Goal: Transaction & Acquisition: Purchase product/service

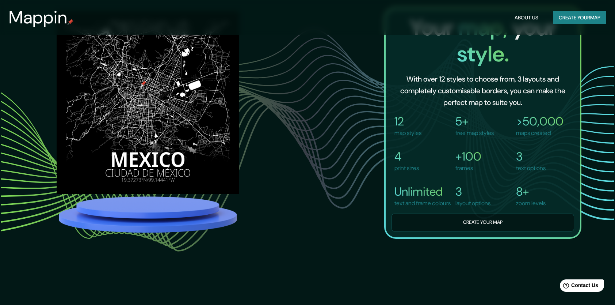
scroll to position [621, 0]
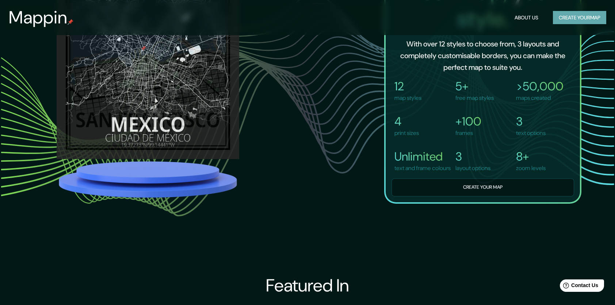
click at [574, 14] on button "Create your map" at bounding box center [579, 18] width 53 height 14
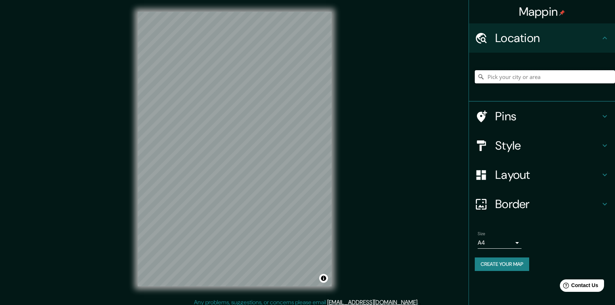
click at [503, 79] on input "Pick your city or area" at bounding box center [545, 76] width 140 height 13
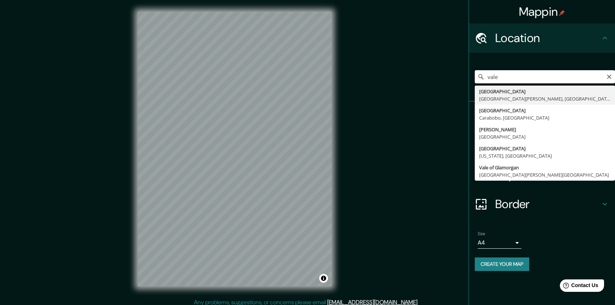
type input "València, provincia de Valencia, España"
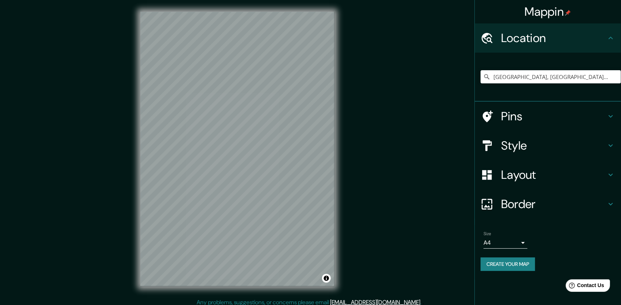
click at [516, 241] on body "Mappin Location València, provincia de Valencia, España Pins Style Layout Borde…" at bounding box center [310, 152] width 621 height 305
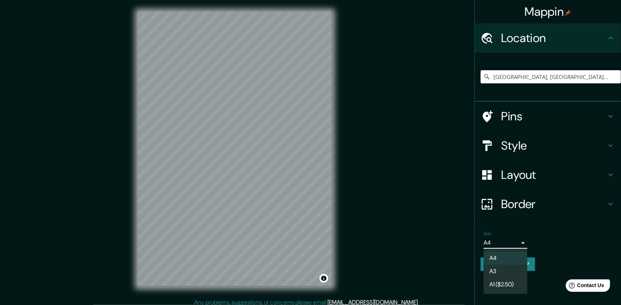
click at [515, 272] on li "A3" at bounding box center [505, 270] width 44 height 13
click at [514, 240] on body "Mappin Location València, provincia de Valencia, España Pins Style Layout Borde…" at bounding box center [310, 152] width 621 height 305
click at [510, 260] on li "A4" at bounding box center [505, 257] width 44 height 13
click at [512, 240] on body "Mappin Location València, provincia de Valencia, España Pins Style Layout Borde…" at bounding box center [310, 152] width 621 height 305
click at [503, 271] on li "A3" at bounding box center [505, 270] width 44 height 13
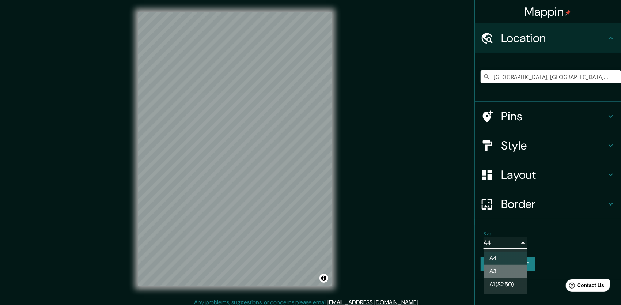
type input "a4"
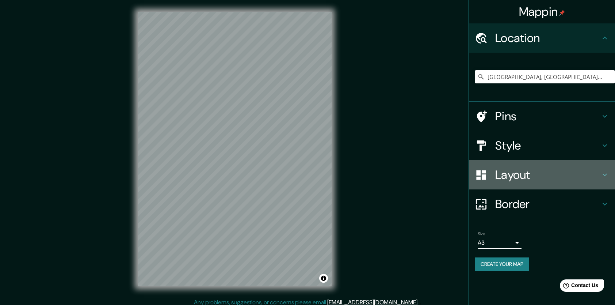
click at [511, 172] on h4 "Layout" at bounding box center [547, 174] width 105 height 15
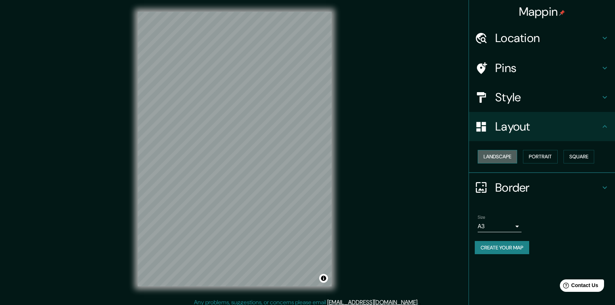
click at [504, 157] on button "Landscape" at bounding box center [497, 157] width 39 height 14
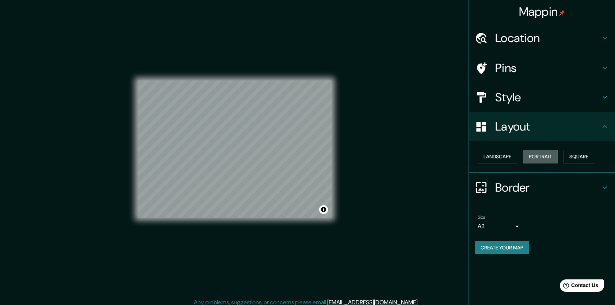
click at [530, 155] on button "Portrait" at bounding box center [540, 157] width 35 height 14
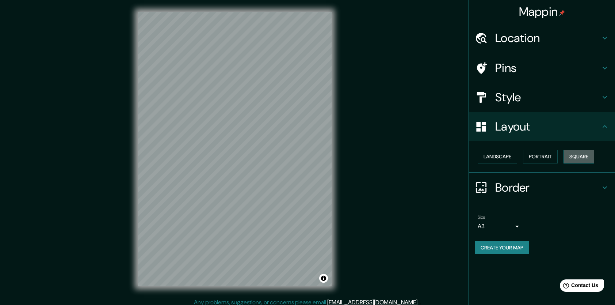
click at [576, 153] on button "Square" at bounding box center [579, 157] width 31 height 14
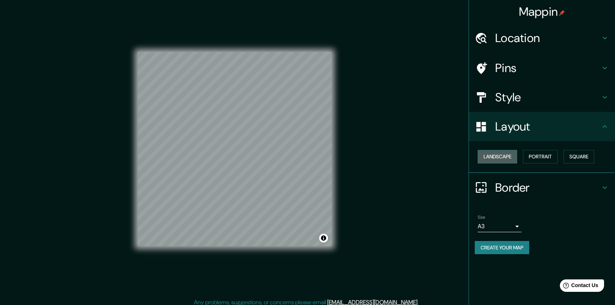
click at [507, 156] on button "Landscape" at bounding box center [497, 157] width 39 height 14
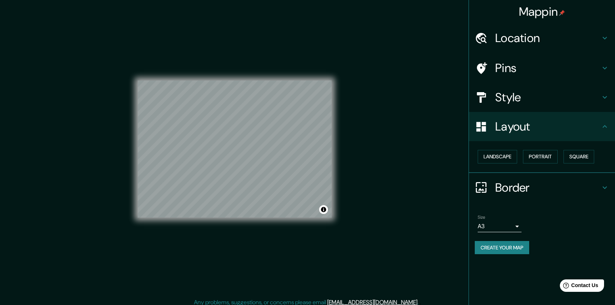
click at [528, 36] on h4 "Location" at bounding box center [547, 38] width 105 height 15
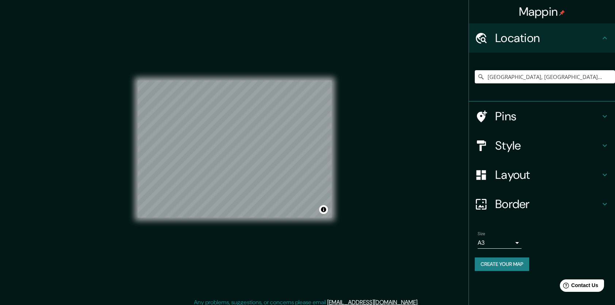
click at [511, 118] on h4 "Pins" at bounding box center [547, 116] width 105 height 15
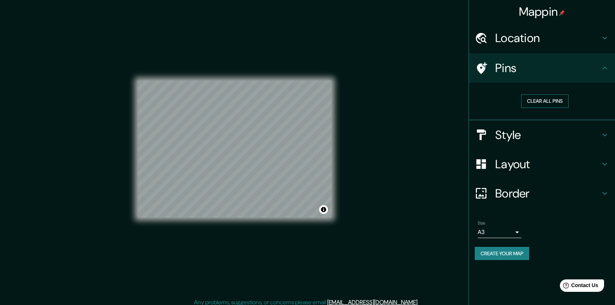
click at [528, 101] on button "Clear all pins" at bounding box center [544, 101] width 47 height 14
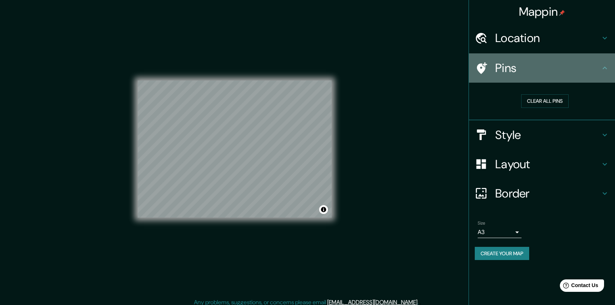
click at [479, 67] on icon at bounding box center [482, 68] width 10 height 12
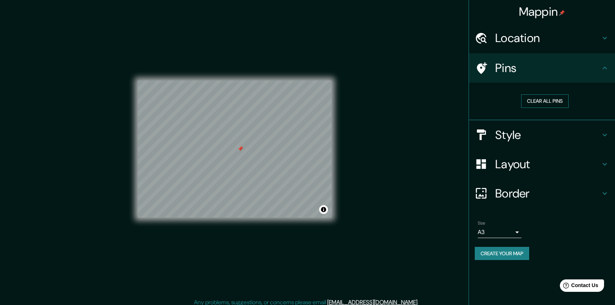
click at [544, 104] on button "Clear all pins" at bounding box center [544, 101] width 47 height 14
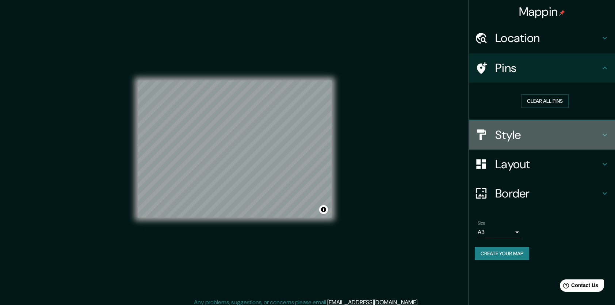
click at [501, 130] on h4 "Style" at bounding box center [547, 134] width 105 height 15
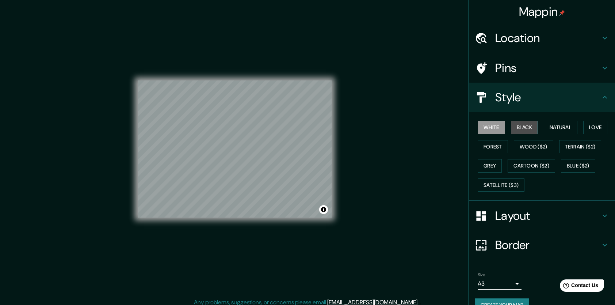
click at [516, 129] on button "Black" at bounding box center [524, 128] width 27 height 14
click at [548, 125] on button "Natural" at bounding box center [561, 128] width 34 height 14
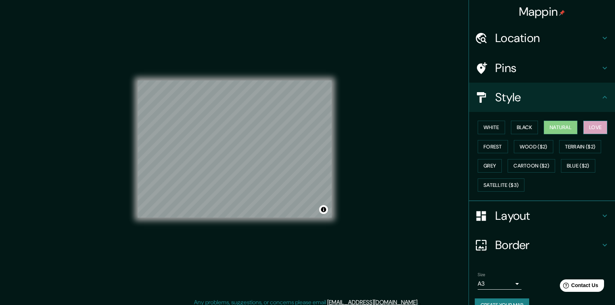
click at [589, 125] on button "Love" at bounding box center [595, 128] width 24 height 14
click at [484, 146] on button "Forest" at bounding box center [493, 147] width 30 height 14
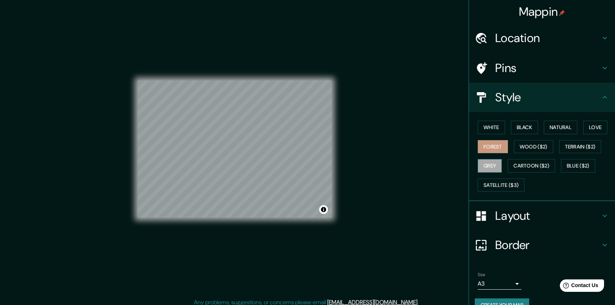
click at [486, 163] on button "Grey" at bounding box center [490, 166] width 24 height 14
click at [504, 182] on button "Satellite ($3)" at bounding box center [501, 185] width 47 height 14
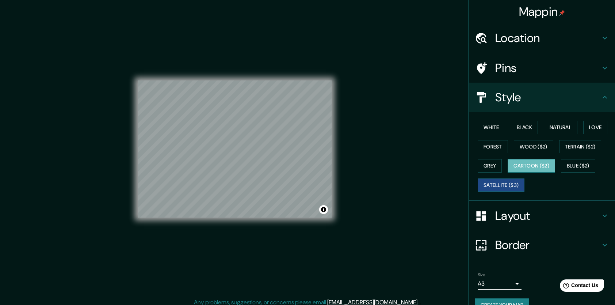
click at [527, 160] on button "Cartoon ($2)" at bounding box center [531, 166] width 47 height 14
click at [578, 161] on button "Blue ($2)" at bounding box center [578, 166] width 34 height 14
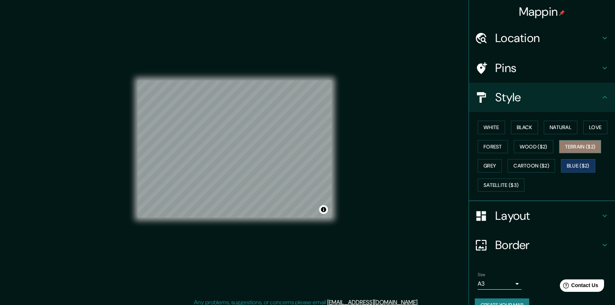
click at [571, 150] on button "Terrain ($2)" at bounding box center [580, 147] width 42 height 14
click at [541, 144] on button "Wood ($2)" at bounding box center [533, 147] width 39 height 14
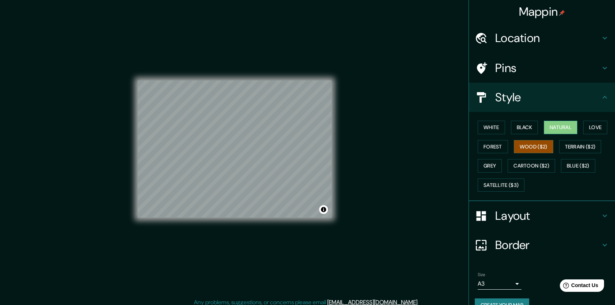
click at [568, 125] on button "Natural" at bounding box center [561, 128] width 34 height 14
click at [585, 124] on button "Love" at bounding box center [595, 128] width 24 height 14
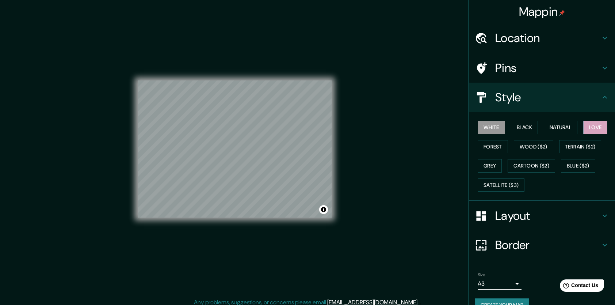
click at [485, 126] on button "White" at bounding box center [491, 128] width 27 height 14
click at [516, 126] on button "Black" at bounding box center [524, 128] width 27 height 14
click at [587, 124] on button "Love" at bounding box center [595, 128] width 24 height 14
click at [495, 127] on button "White" at bounding box center [491, 128] width 27 height 14
click at [517, 128] on button "Black" at bounding box center [524, 128] width 27 height 14
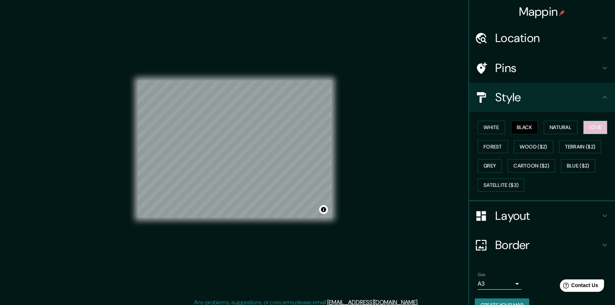
click at [587, 123] on button "Love" at bounding box center [595, 128] width 24 height 14
click at [535, 214] on h4 "Layout" at bounding box center [547, 215] width 105 height 15
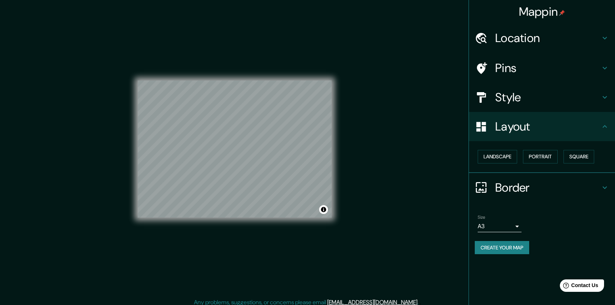
click at [494, 244] on button "Create your map" at bounding box center [502, 248] width 54 height 14
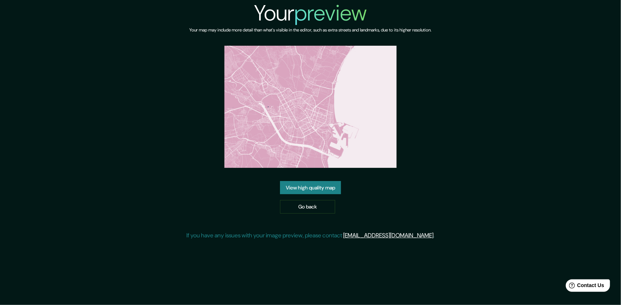
click at [321, 188] on link "View high quality map" at bounding box center [310, 188] width 61 height 14
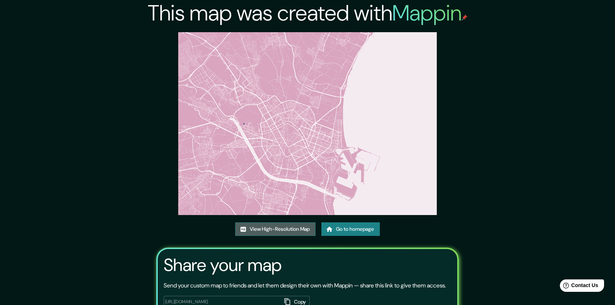
click at [298, 227] on link "View High-Resolution Map" at bounding box center [275, 229] width 80 height 14
click at [373, 229] on link "Go to homepage" at bounding box center [350, 229] width 58 height 14
